Goal: Transaction & Acquisition: Purchase product/service

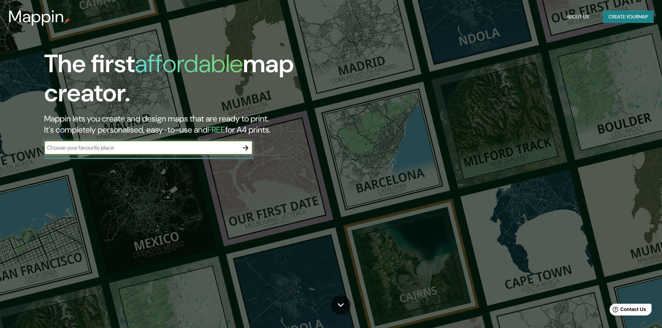
click at [123, 146] on input "text" at bounding box center [141, 148] width 195 height 8
click at [247, 148] on icon "button" at bounding box center [246, 148] width 6 height 6
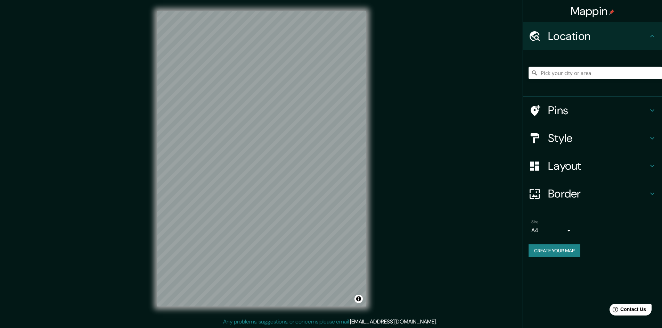
drag, startPoint x: 547, startPoint y: 110, endPoint x: 526, endPoint y: 160, distance: 54.0
click at [528, 162] on ul "Location Pins Style Layout Border Choose a border. Hint : you can make layers o…" at bounding box center [592, 143] width 139 height 243
click at [559, 78] on input "Pick your city or area" at bounding box center [594, 73] width 133 height 13
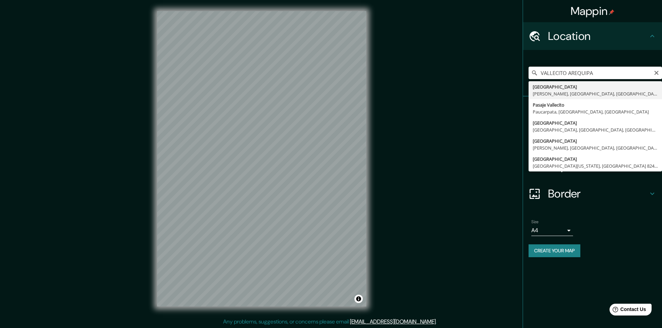
type input "[GEOGRAPHIC_DATA], [PERSON_NAME], [GEOGRAPHIC_DATA], [GEOGRAPHIC_DATA]"
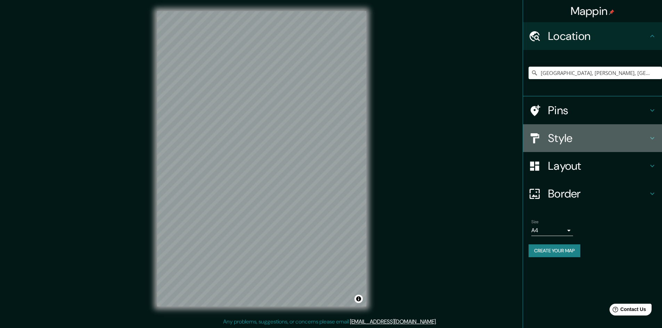
click at [567, 142] on h4 "Style" at bounding box center [598, 138] width 100 height 14
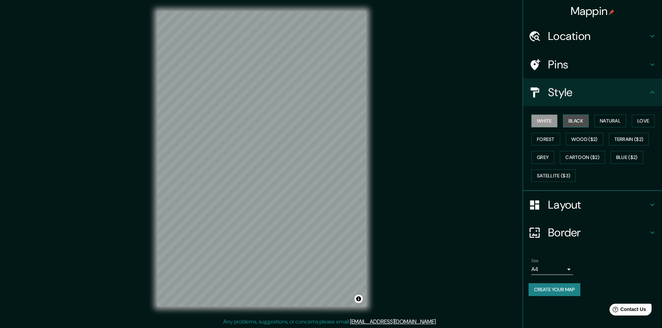
click at [571, 118] on button "Black" at bounding box center [576, 121] width 26 height 13
click at [613, 122] on button "Natural" at bounding box center [610, 121] width 32 height 13
click at [642, 117] on button "Love" at bounding box center [642, 121] width 23 height 13
click at [607, 125] on button "Natural" at bounding box center [610, 121] width 32 height 13
click at [540, 141] on button "Forest" at bounding box center [545, 139] width 29 height 13
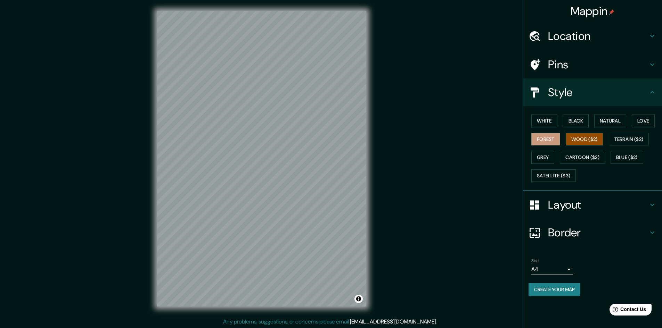
click at [572, 142] on button "Wood ($2)" at bounding box center [584, 139] width 38 height 13
click at [625, 136] on button "Terrain ($2)" at bounding box center [629, 139] width 40 height 13
click at [551, 160] on button "Grey" at bounding box center [542, 157] width 23 height 13
click at [646, 137] on button "Terrain ($2)" at bounding box center [629, 139] width 40 height 13
click at [545, 156] on button "Grey" at bounding box center [542, 157] width 23 height 13
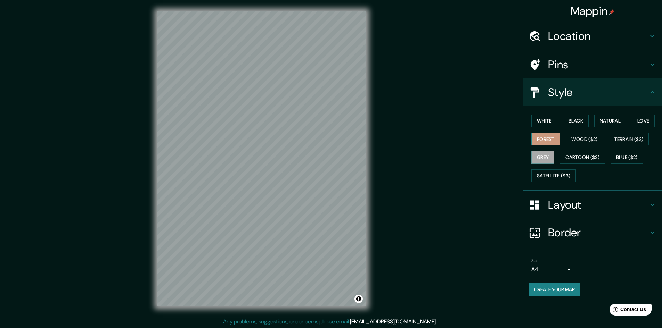
click at [544, 137] on button "Forest" at bounding box center [545, 139] width 29 height 13
click at [545, 122] on button "White" at bounding box center [544, 121] width 26 height 13
click at [574, 125] on button "Black" at bounding box center [576, 121] width 26 height 13
click at [613, 121] on button "Natural" at bounding box center [610, 121] width 32 height 13
click at [641, 122] on button "Love" at bounding box center [642, 121] width 23 height 13
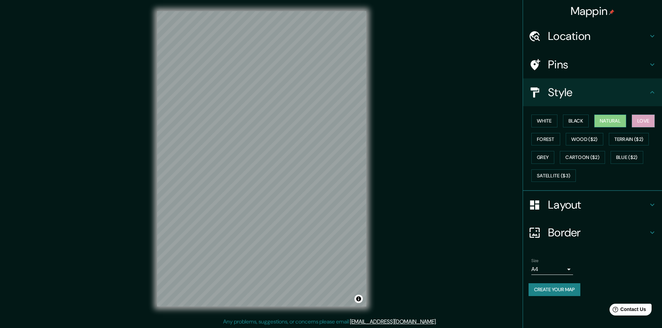
click at [620, 121] on button "Natural" at bounding box center [610, 121] width 32 height 13
click at [543, 202] on div at bounding box center [537, 205] width 19 height 12
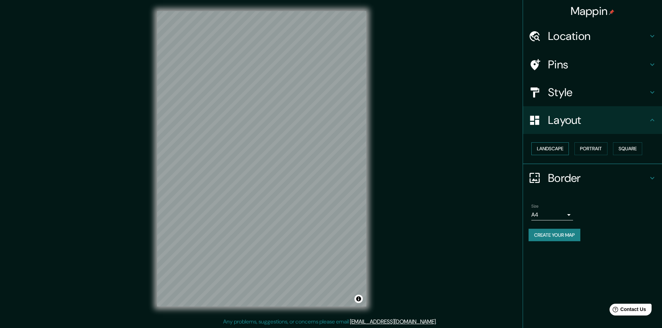
click at [548, 144] on button "Landscape" at bounding box center [550, 148] width 38 height 13
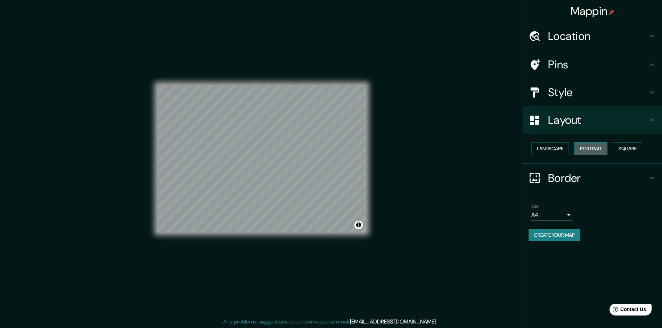
click at [597, 149] on button "Portrait" at bounding box center [590, 148] width 33 height 13
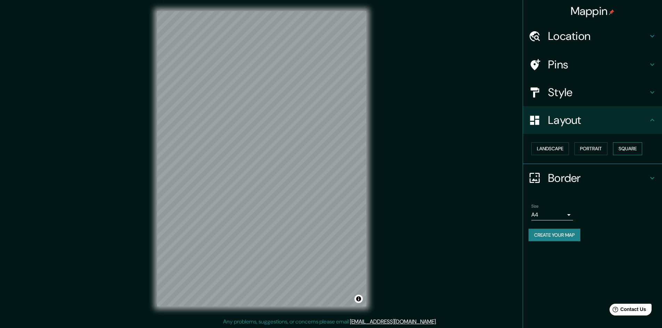
click at [630, 145] on button "Square" at bounding box center [627, 148] width 29 height 13
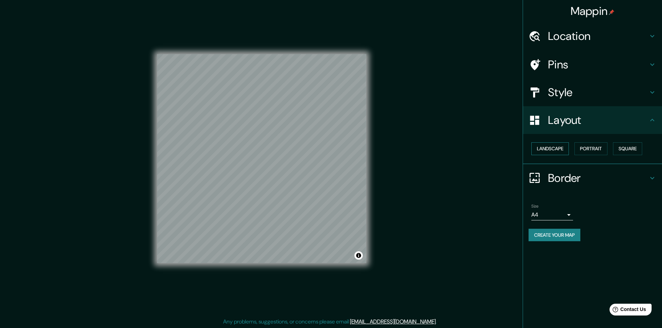
click at [554, 148] on button "Landscape" at bounding box center [550, 148] width 38 height 13
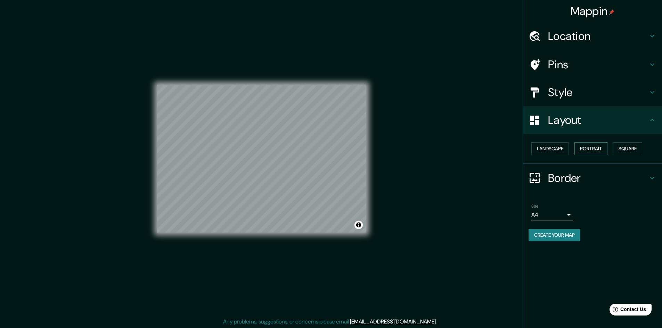
click at [595, 149] on button "Portrait" at bounding box center [590, 148] width 33 height 13
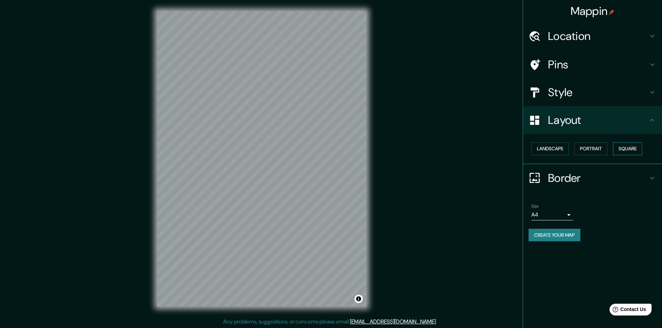
click at [634, 144] on button "Square" at bounding box center [627, 148] width 29 height 13
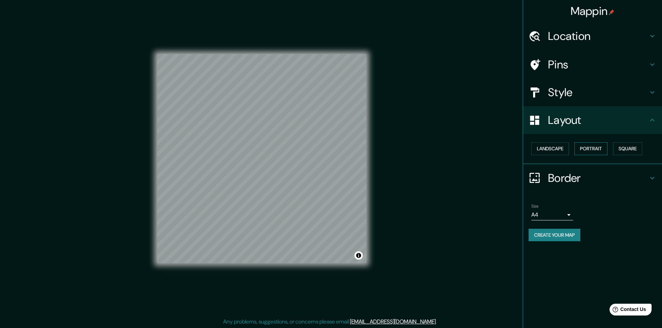
click at [592, 147] on button "Portrait" at bounding box center [590, 148] width 33 height 13
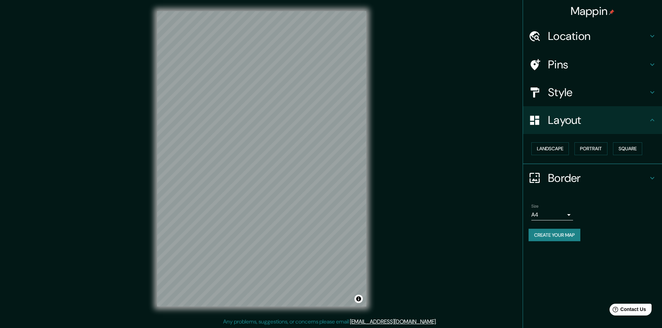
click at [547, 180] on div at bounding box center [537, 178] width 19 height 12
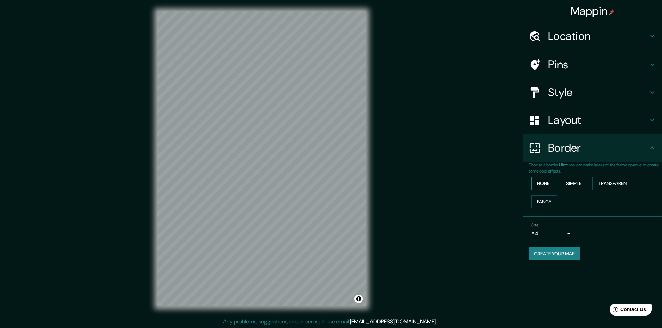
click at [543, 184] on button "None" at bounding box center [543, 183] width 24 height 13
click at [572, 180] on button "Simple" at bounding box center [573, 183] width 26 height 13
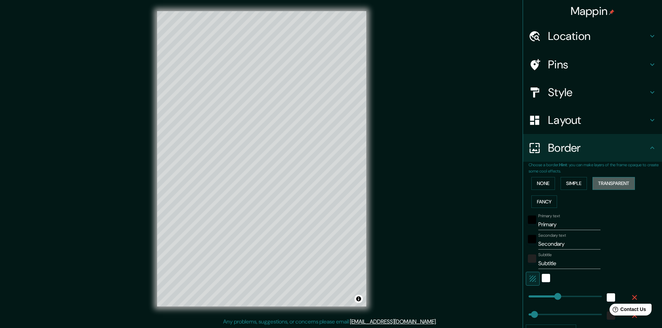
click at [622, 183] on button "Transparent" at bounding box center [613, 183] width 42 height 13
click at [543, 201] on button "Fancy" at bounding box center [544, 202] width 26 height 13
click at [538, 187] on button "None" at bounding box center [543, 183] width 24 height 13
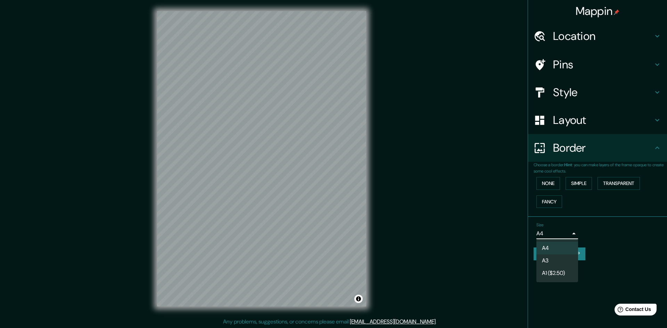
click at [562, 233] on body "Mappin Location [GEOGRAPHIC_DATA], [PERSON_NAME], [GEOGRAPHIC_DATA], [GEOGRAPHI…" at bounding box center [333, 164] width 667 height 328
click at [557, 257] on li "A3" at bounding box center [557, 261] width 42 height 13
type input "a4"
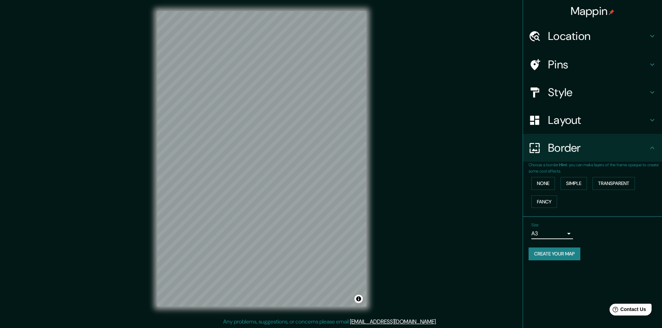
click at [564, 101] on div "Style" at bounding box center [592, 92] width 139 height 28
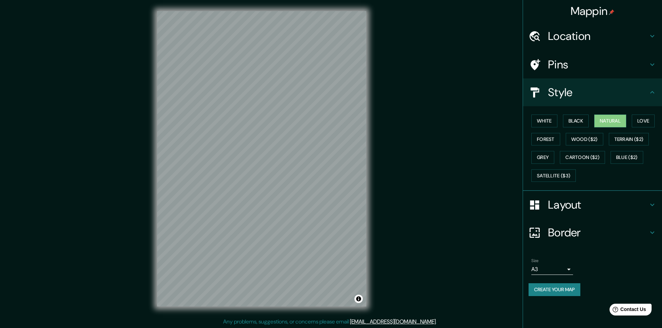
click at [564, 64] on h4 "Pins" at bounding box center [598, 65] width 100 height 14
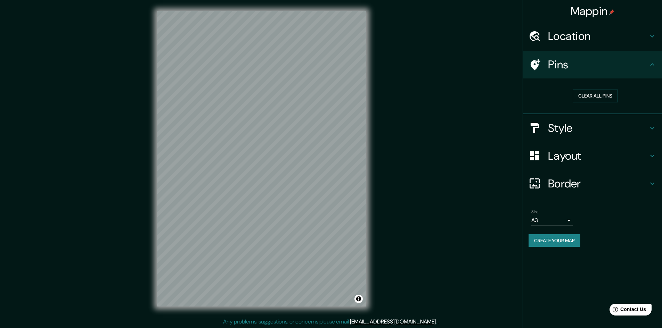
click at [556, 130] on h4 "Style" at bounding box center [598, 128] width 100 height 14
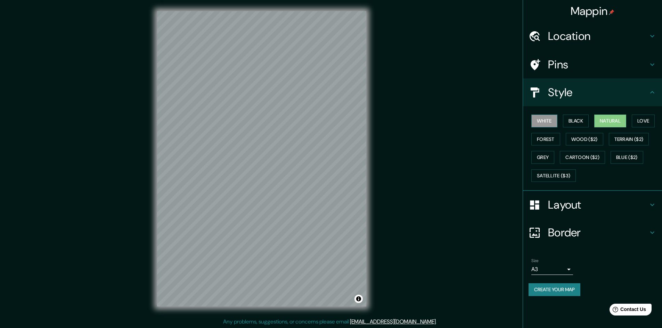
click at [543, 122] on button "White" at bounding box center [544, 121] width 26 height 13
click at [572, 124] on button "Black" at bounding box center [576, 121] width 26 height 13
click at [607, 123] on button "Natural" at bounding box center [610, 121] width 32 height 13
click at [548, 205] on div "Layout" at bounding box center [592, 205] width 139 height 28
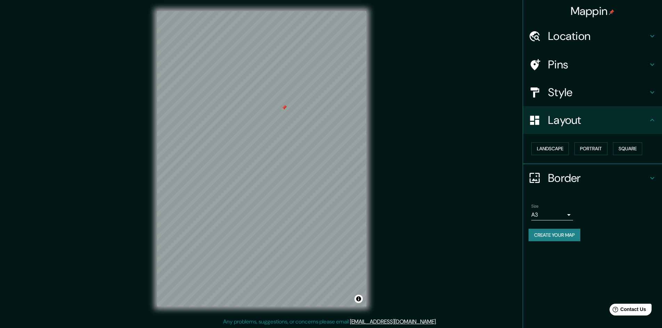
click at [575, 41] on h4 "Location" at bounding box center [598, 36] width 100 height 14
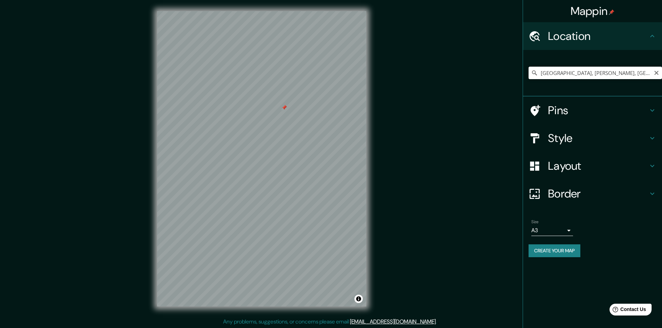
click at [572, 73] on input "[GEOGRAPHIC_DATA], [PERSON_NAME], [GEOGRAPHIC_DATA], [GEOGRAPHIC_DATA]" at bounding box center [594, 73] width 133 height 13
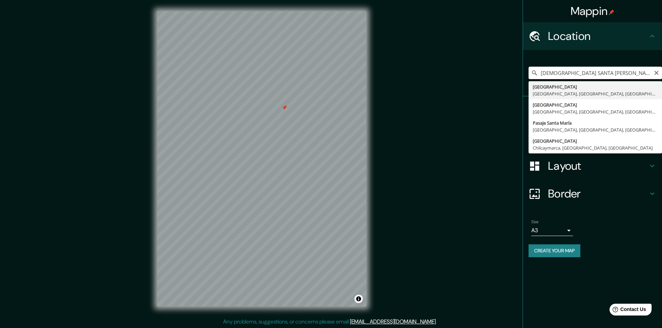
click at [619, 69] on input "[DEMOGRAPHIC_DATA] SANTA [PERSON_NAME]" at bounding box center [594, 73] width 133 height 13
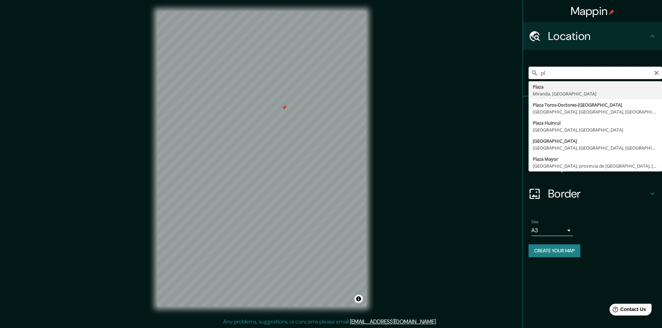
type input "p"
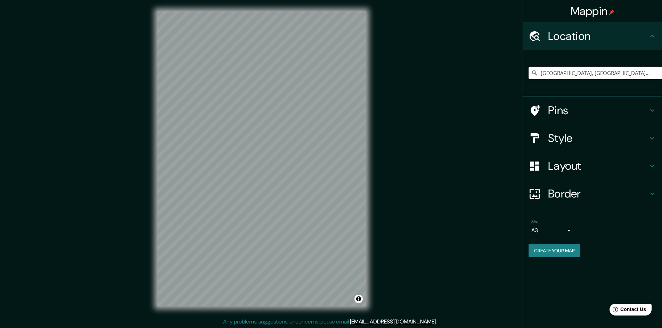
click at [620, 70] on input "[GEOGRAPHIC_DATA], [GEOGRAPHIC_DATA], [GEOGRAPHIC_DATA], [GEOGRAPHIC_DATA]" at bounding box center [594, 73] width 133 height 13
type input "o"
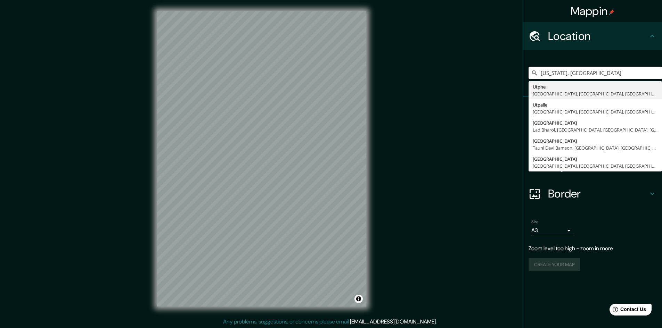
drag, startPoint x: 606, startPoint y: 68, endPoint x: 527, endPoint y: 66, distance: 78.5
click at [527, 66] on div "[US_STATE], [GEOGRAPHIC_DATA] Utphe [GEOGRAPHIC_DATA], [GEOGRAPHIC_DATA], [GEOG…" at bounding box center [592, 73] width 139 height 47
type input "[GEOGRAPHIC_DATA], [US_STATE], [GEOGRAPHIC_DATA]"
drag, startPoint x: 631, startPoint y: 69, endPoint x: 538, endPoint y: 71, distance: 93.5
click at [538, 71] on input "[GEOGRAPHIC_DATA], [US_STATE], [GEOGRAPHIC_DATA]" at bounding box center [594, 73] width 133 height 13
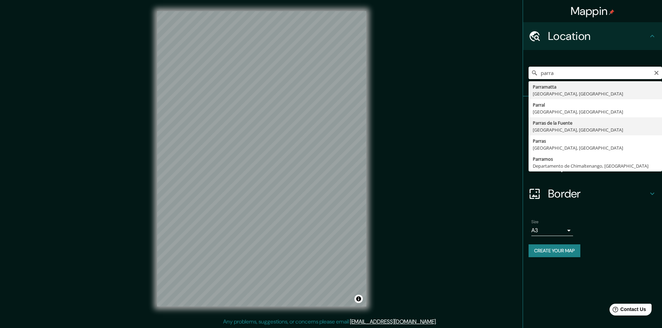
scroll to position [1, 0]
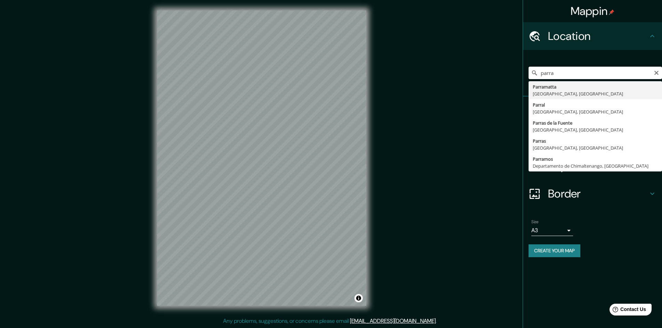
drag, startPoint x: 565, startPoint y: 74, endPoint x: 522, endPoint y: 73, distance: 43.4
click at [522, 73] on div "Mappin Location [GEOGRAPHIC_DATA] [GEOGRAPHIC_DATA] [GEOGRAPHIC_DATA], [GEOGRAP…" at bounding box center [331, 163] width 662 height 329
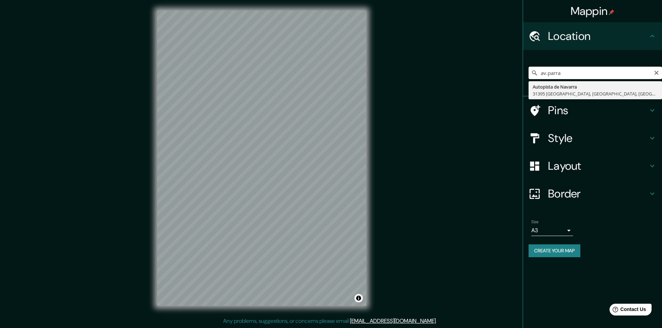
drag, startPoint x: 564, startPoint y: 74, endPoint x: 530, endPoint y: 68, distance: 34.3
click at [531, 68] on input "av.parra" at bounding box center [594, 73] width 133 height 13
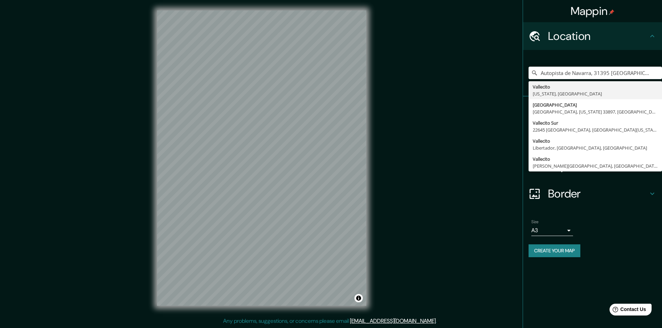
click at [582, 63] on div "Autopista de Navarra, 31395 [GEOGRAPHIC_DATA], [GEOGRAPHIC_DATA], [GEOGRAPHIC_D…" at bounding box center [594, 73] width 133 height 35
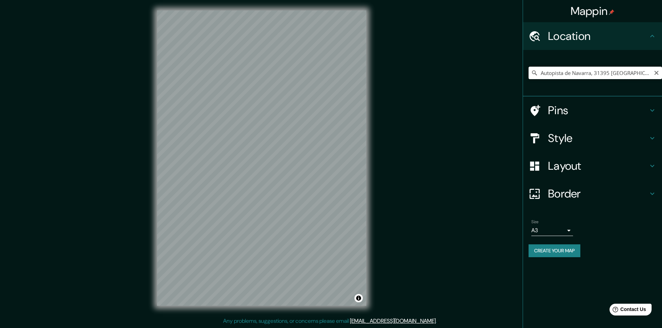
click at [585, 74] on input "Autopista de Navarra, 31395 [GEOGRAPHIC_DATA], [GEOGRAPHIC_DATA], [GEOGRAPHIC_D…" at bounding box center [594, 73] width 133 height 13
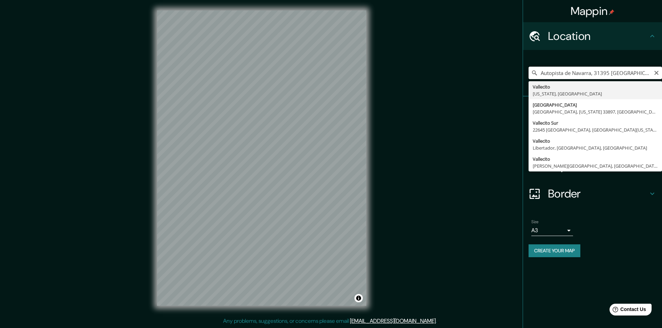
click at [585, 74] on input "Autopista de Navarra, 31395 [GEOGRAPHIC_DATA], [GEOGRAPHIC_DATA], [GEOGRAPHIC_D…" at bounding box center [594, 73] width 133 height 13
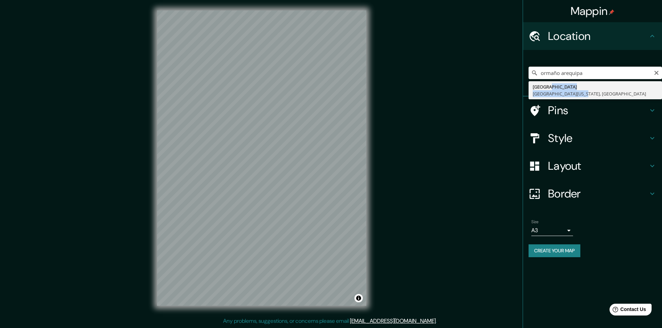
drag, startPoint x: 574, startPoint y: 93, endPoint x: 549, endPoint y: 85, distance: 26.3
type input "[GEOGRAPHIC_DATA][US_STATE], [GEOGRAPHIC_DATA]"
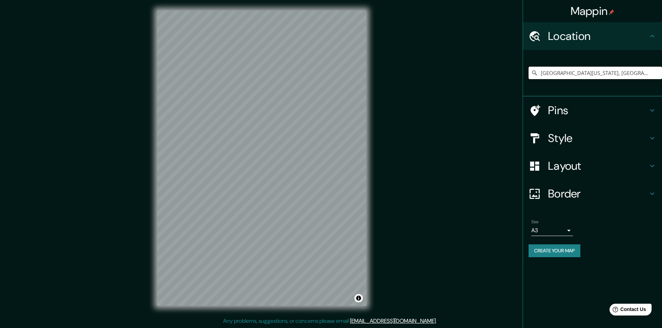
scroll to position [0, 0]
click at [549, 85] on div "[GEOGRAPHIC_DATA][US_STATE], [GEOGRAPHIC_DATA]" at bounding box center [594, 73] width 133 height 35
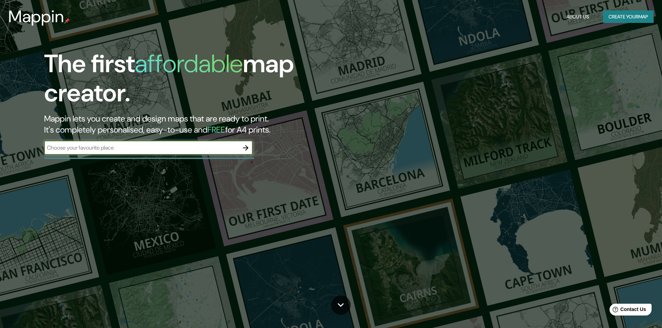
click at [142, 152] on input "text" at bounding box center [141, 148] width 195 height 8
drag, startPoint x: 253, startPoint y: 147, endPoint x: 249, endPoint y: 148, distance: 3.6
click at [252, 147] on div "The first affordable map creator. Mappin lets you create and design maps that a…" at bounding box center [209, 105] width 397 height 113
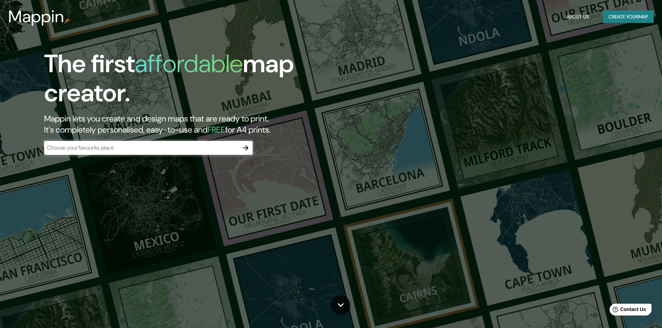
click at [246, 149] on icon "button" at bounding box center [245, 148] width 8 height 8
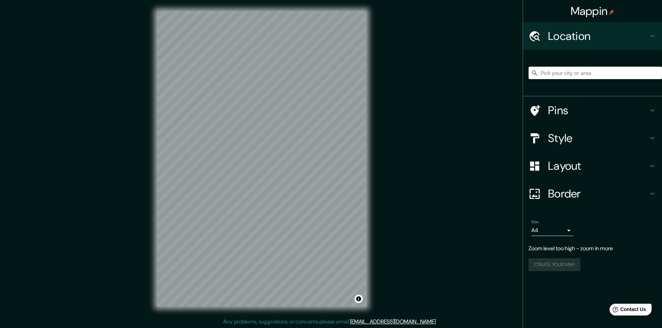
click at [554, 77] on input "Pick your city or area" at bounding box center [594, 73] width 133 height 13
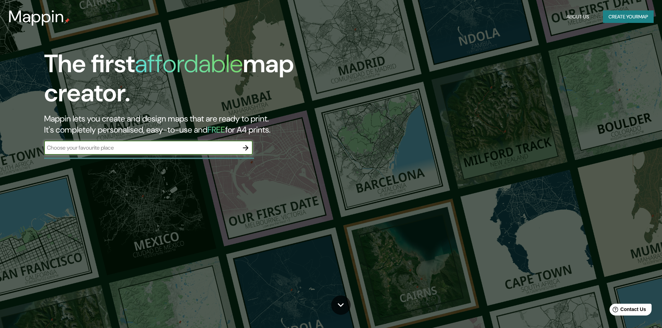
click at [187, 152] on div "​" at bounding box center [148, 148] width 208 height 14
type input "VALLECITO AREQUIPA"
click at [624, 16] on button "Create your map" at bounding box center [628, 16] width 51 height 13
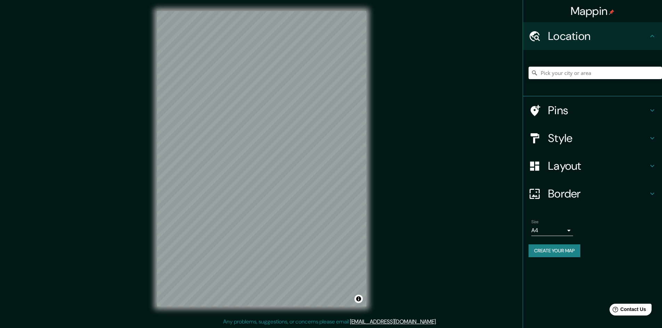
click at [585, 65] on div at bounding box center [594, 73] width 133 height 35
click at [579, 71] on input "Pick your city or area" at bounding box center [594, 73] width 133 height 13
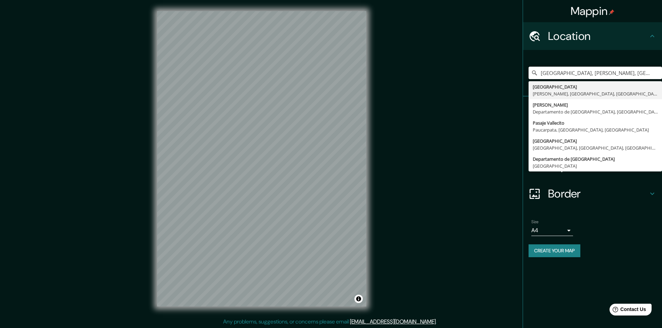
type input "[GEOGRAPHIC_DATA], [PERSON_NAME], [GEOGRAPHIC_DATA], [GEOGRAPHIC_DATA]"
click at [366, 191] on div "© Mapbox © OpenStreetMap Improve this map" at bounding box center [261, 159] width 231 height 318
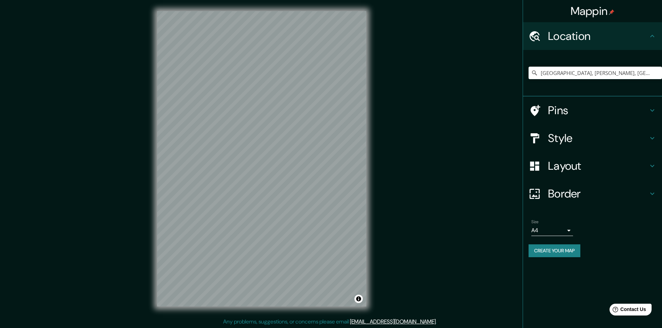
click at [551, 227] on body "Mappin Location Calle Vallecito, Mariano Melgar, Departamento de Arequipa, Perú…" at bounding box center [331, 164] width 662 height 328
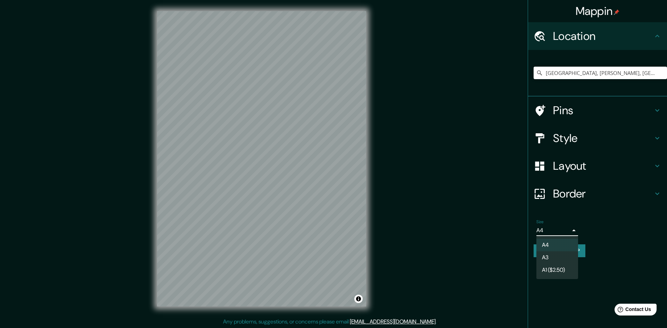
click at [552, 257] on li "A3" at bounding box center [557, 257] width 42 height 13
click at [552, 231] on body "Mappin Location Calle Vallecito, Mariano Melgar, Departamento de Arequipa, Perú…" at bounding box center [333, 164] width 667 height 328
click at [546, 273] on li "A1 ($2.50)" at bounding box center [557, 270] width 42 height 13
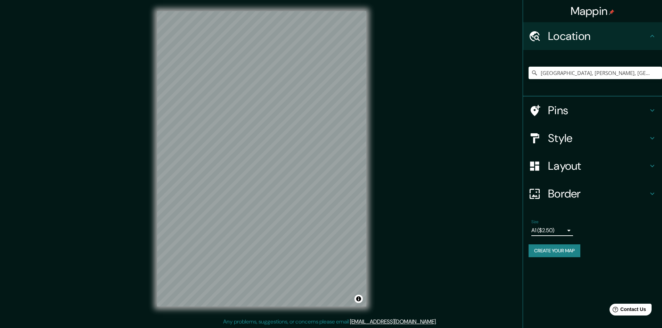
click at [539, 229] on body "Mappin Location Calle Vallecito, Mariano Melgar, Departamento de Arequipa, Perú…" at bounding box center [331, 164] width 662 height 328
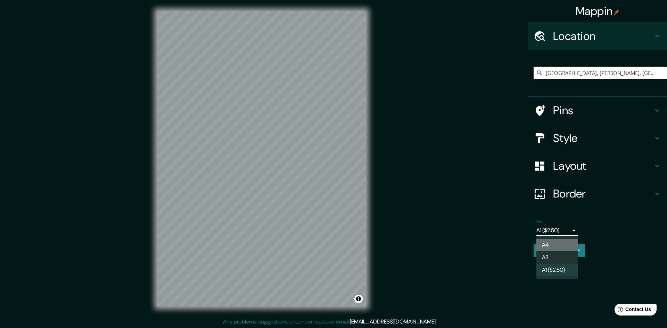
click at [542, 246] on li "A4" at bounding box center [557, 245] width 42 height 13
type input "single"
